Goal: Task Accomplishment & Management: Manage account settings

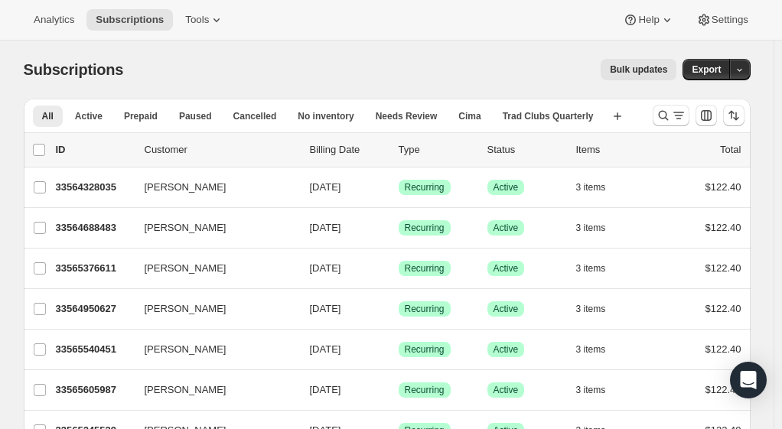
drag, startPoint x: 321, startPoint y: 70, endPoint x: 131, endPoint y: 52, distance: 190.7
click at [131, 52] on div "Subscriptions. This page is ready Subscriptions Bulk updates More actions Bulk …" at bounding box center [387, 70] width 727 height 58
click at [671, 116] on icon "Search and filter results" at bounding box center [663, 115] width 15 height 15
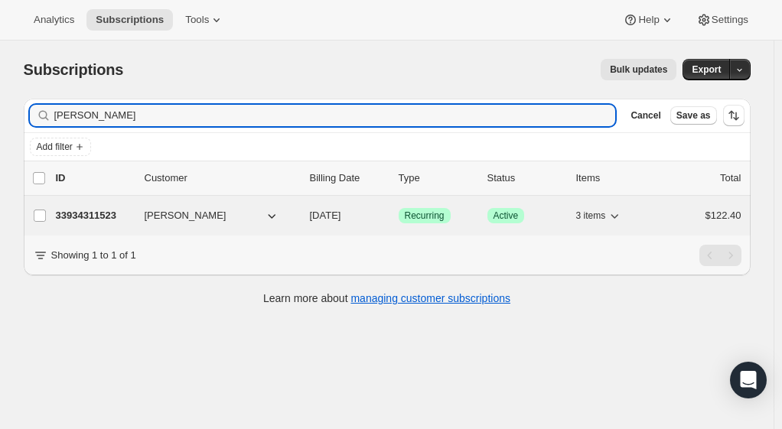
type input "[PERSON_NAME]"
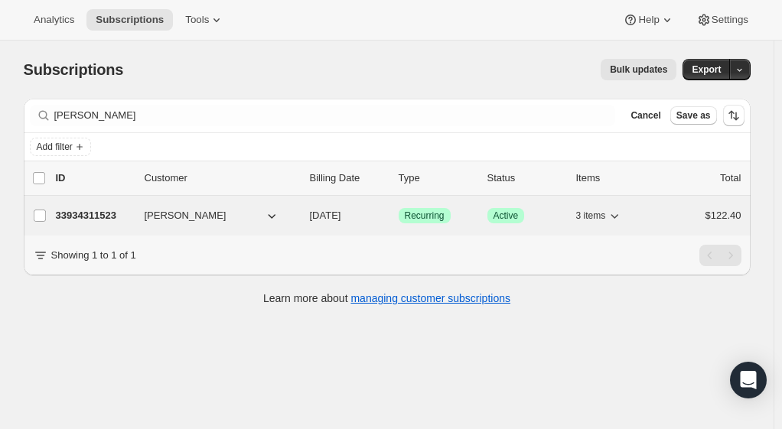
click at [102, 217] on p "33934311523" at bounding box center [94, 215] width 77 height 15
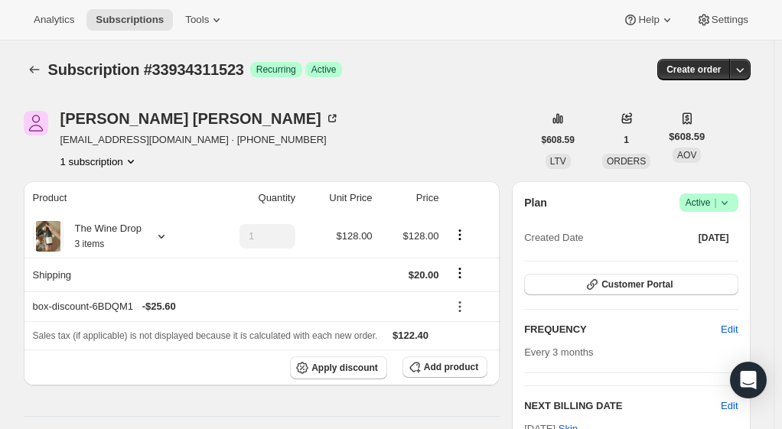
click at [132, 161] on icon "Product actions" at bounding box center [130, 161] width 15 height 15
click at [238, 156] on div "1 subscription" at bounding box center [199, 161] width 279 height 15
click at [461, 234] on icon "Product actions" at bounding box center [459, 234] width 15 height 15
click at [164, 236] on icon at bounding box center [161, 236] width 15 height 15
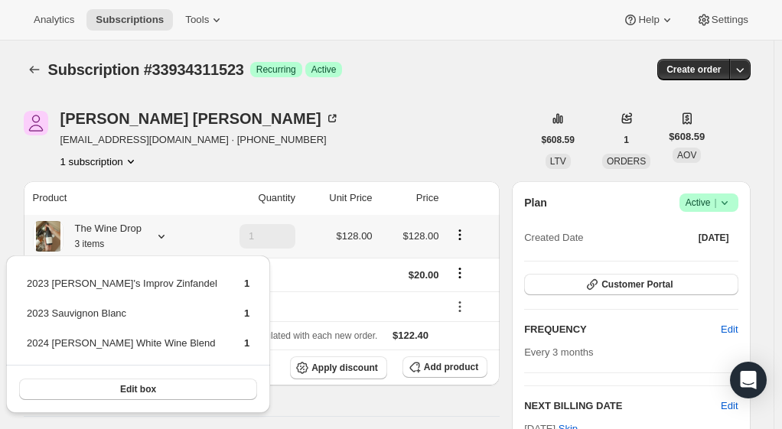
click at [462, 238] on icon "Product actions" at bounding box center [459, 234] width 15 height 15
click at [461, 266] on span "Edit box" at bounding box center [464, 264] width 36 height 11
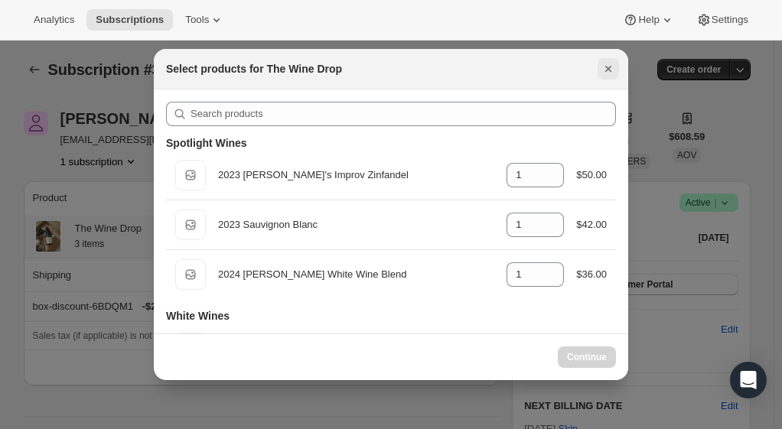
click at [608, 72] on icon "Close" at bounding box center [608, 68] width 15 height 15
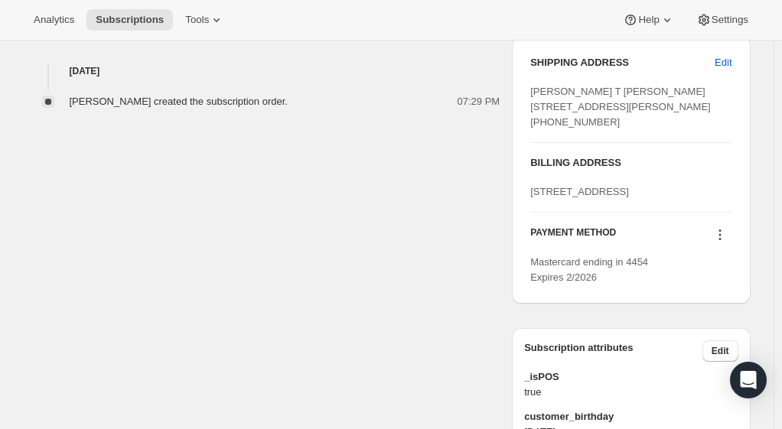
scroll to position [709, 0]
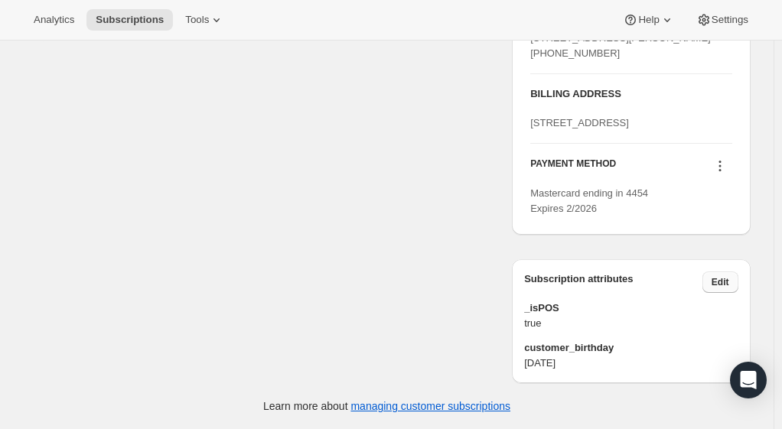
click at [729, 283] on span "Edit" at bounding box center [721, 282] width 18 height 12
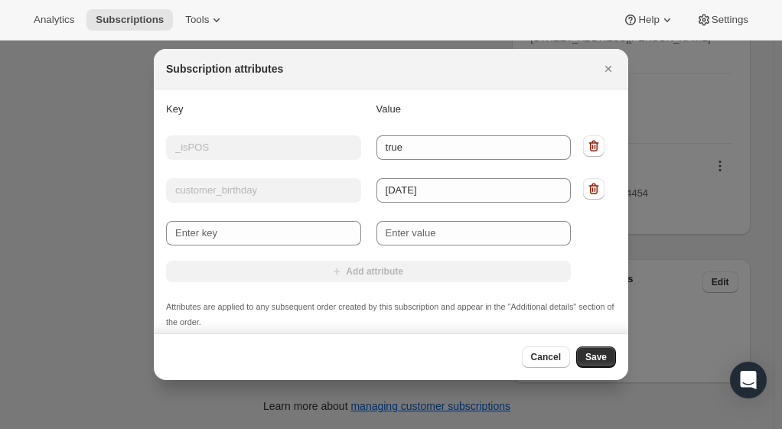
scroll to position [8, 0]
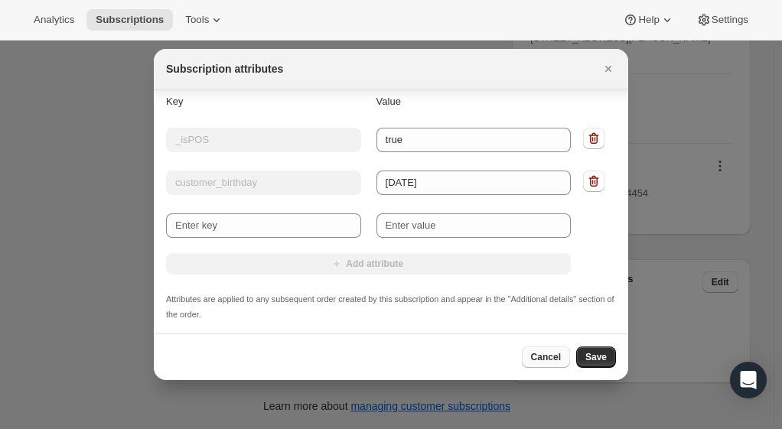
click at [566, 364] on button "Cancel" at bounding box center [546, 357] width 48 height 21
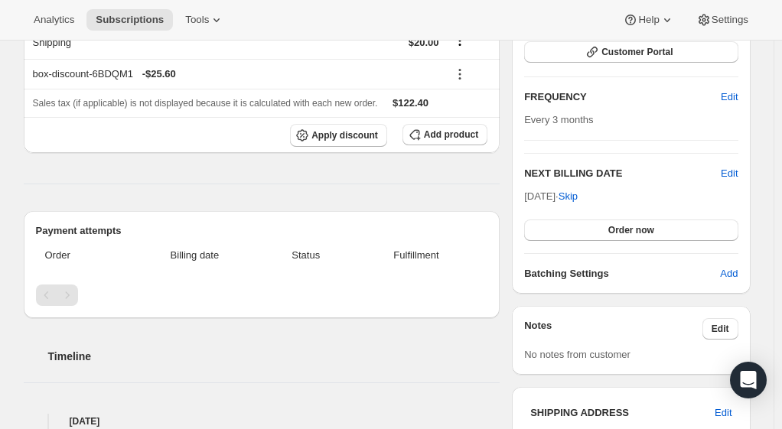
scroll to position [233, 0]
click at [725, 331] on span "Edit" at bounding box center [721, 329] width 18 height 12
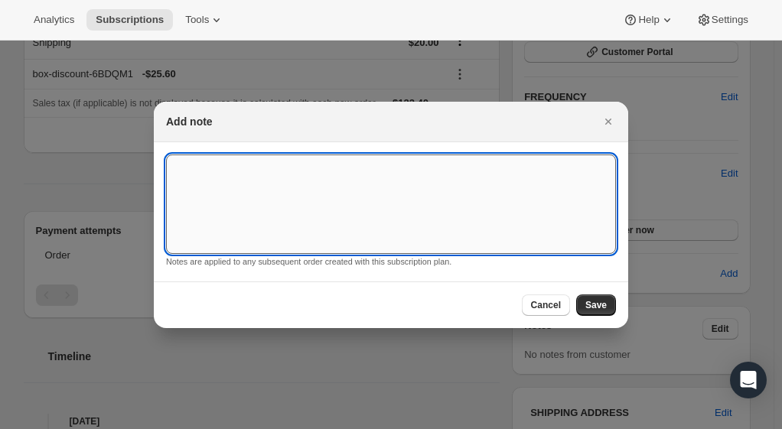
click at [465, 185] on textarea ":rcf:" at bounding box center [391, 204] width 450 height 99
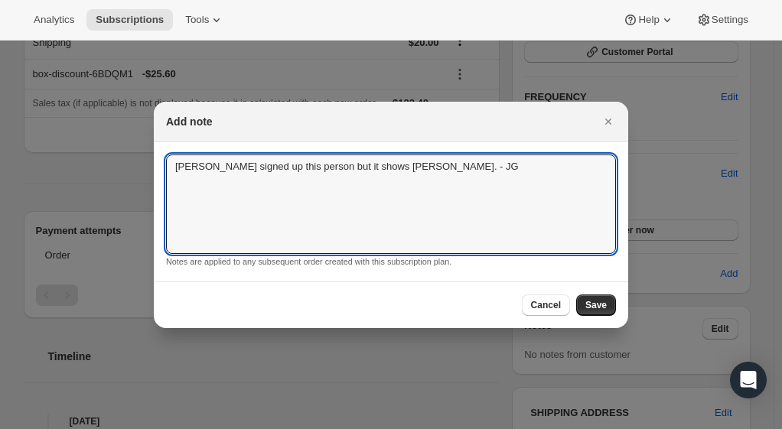
type textarea "[PERSON_NAME] signed up this person but it shows [PERSON_NAME]. - JG"
click at [605, 316] on div "Cancel Save" at bounding box center [391, 305] width 474 height 47
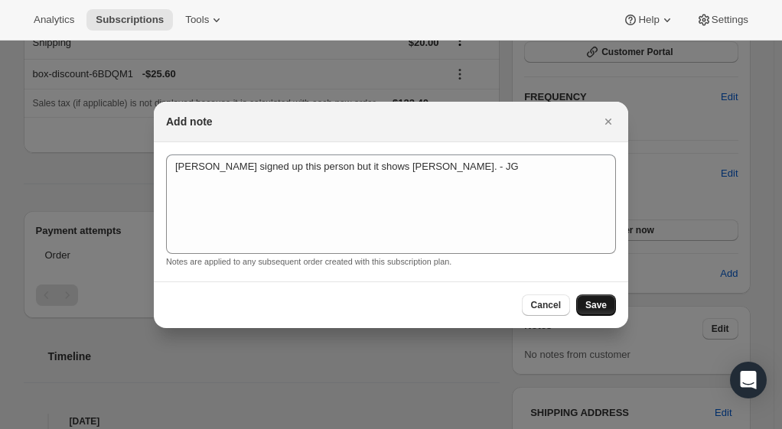
click at [598, 310] on span "Save" at bounding box center [595, 305] width 21 height 12
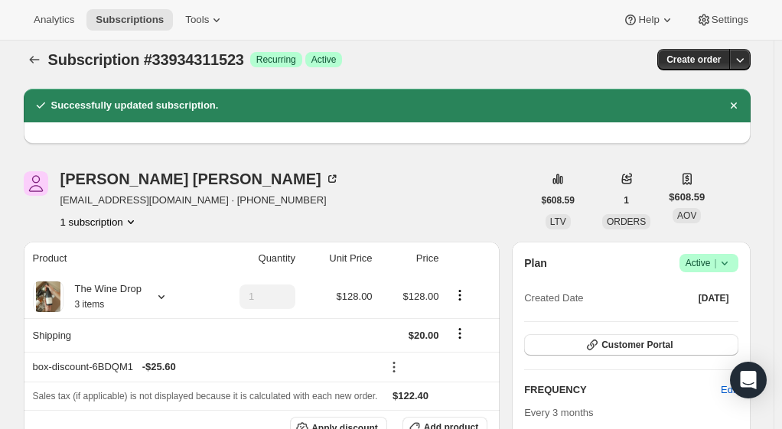
scroll to position [0, 0]
